Goal: Information Seeking & Learning: Obtain resource

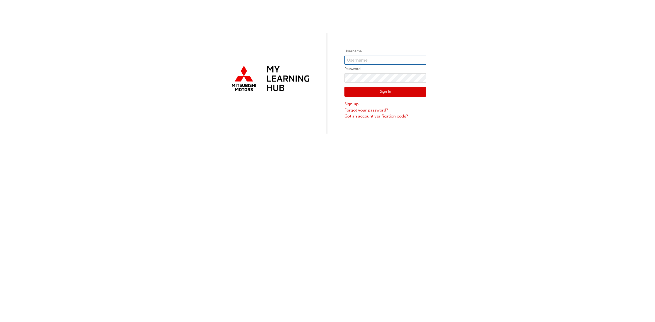
type input "0005307360"
click at [388, 90] on button "Sign In" at bounding box center [385, 92] width 82 height 10
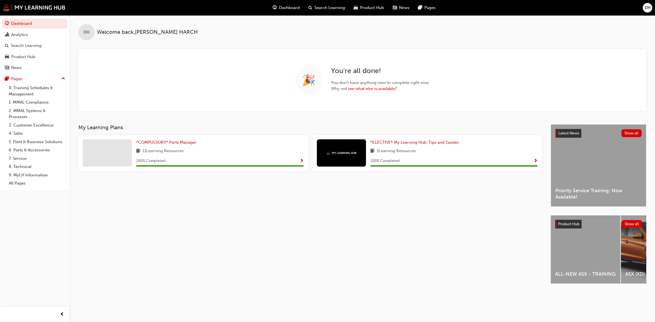
click at [594, 247] on div "ALL-NEW ASX - TRAINING" at bounding box center [586, 250] width 70 height 68
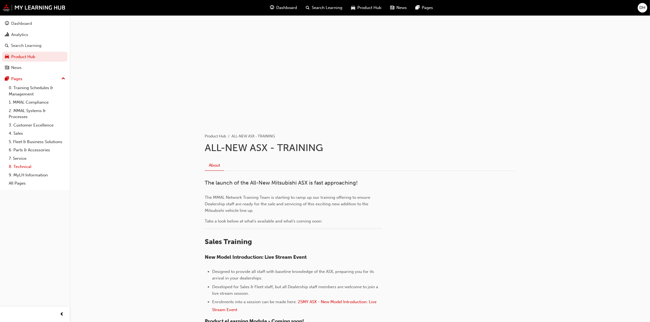
click at [26, 166] on link "8. Technical" at bounding box center [37, 167] width 61 height 8
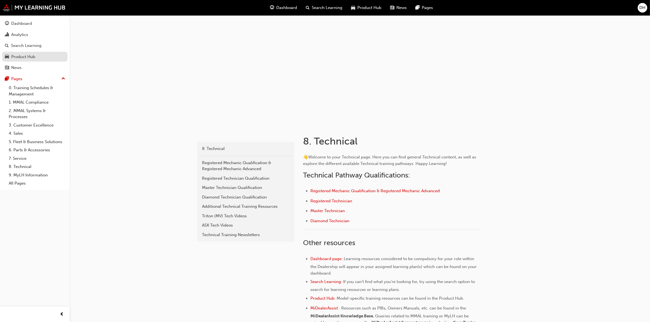
click at [42, 57] on div "Product Hub" at bounding box center [35, 56] width 60 height 7
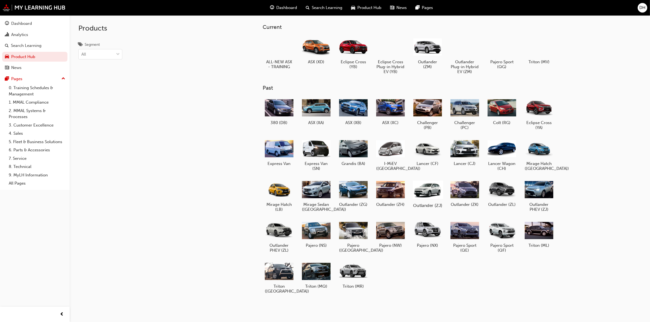
click at [425, 186] on div at bounding box center [427, 190] width 30 height 22
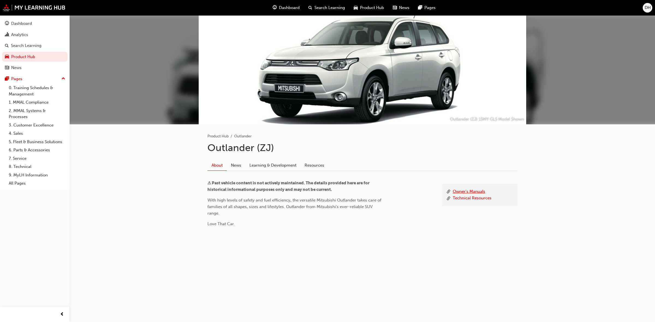
click at [461, 190] on link "Owner's Manuals" at bounding box center [469, 192] width 32 height 7
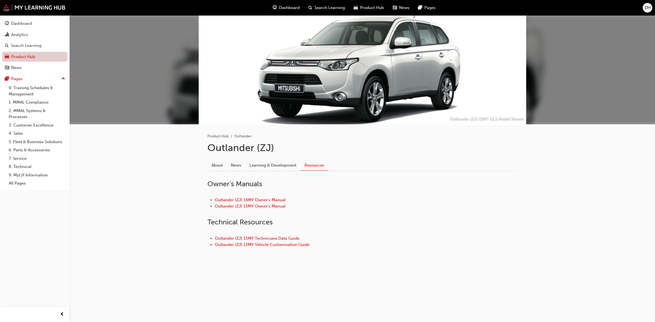
click at [21, 54] on link "Product Hub" at bounding box center [34, 57] width 65 height 10
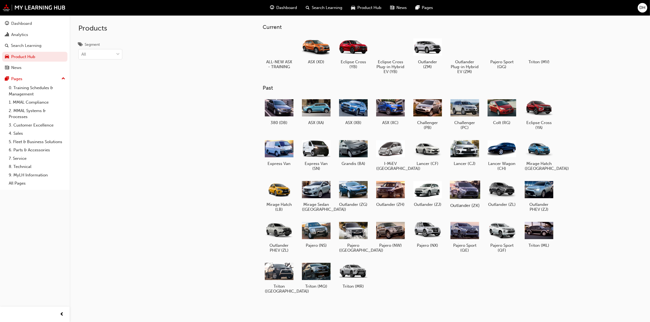
click at [466, 186] on div at bounding box center [465, 190] width 30 height 22
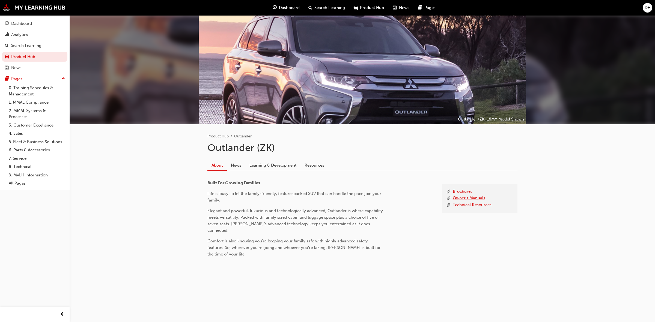
click at [462, 200] on link "Owner's Manuals" at bounding box center [469, 198] width 32 height 7
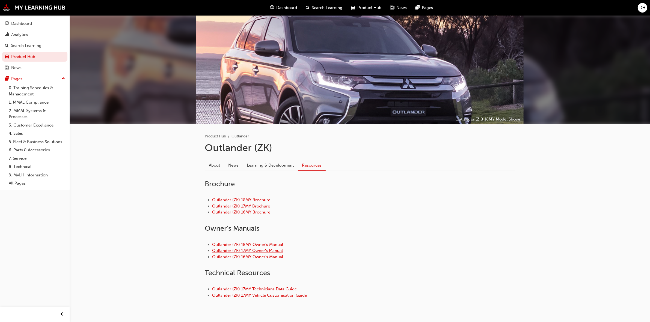
click at [253, 250] on link "Outlander (ZK) 17MY Owner's Manual" at bounding box center [247, 250] width 71 height 5
